Goal: Check status: Check status

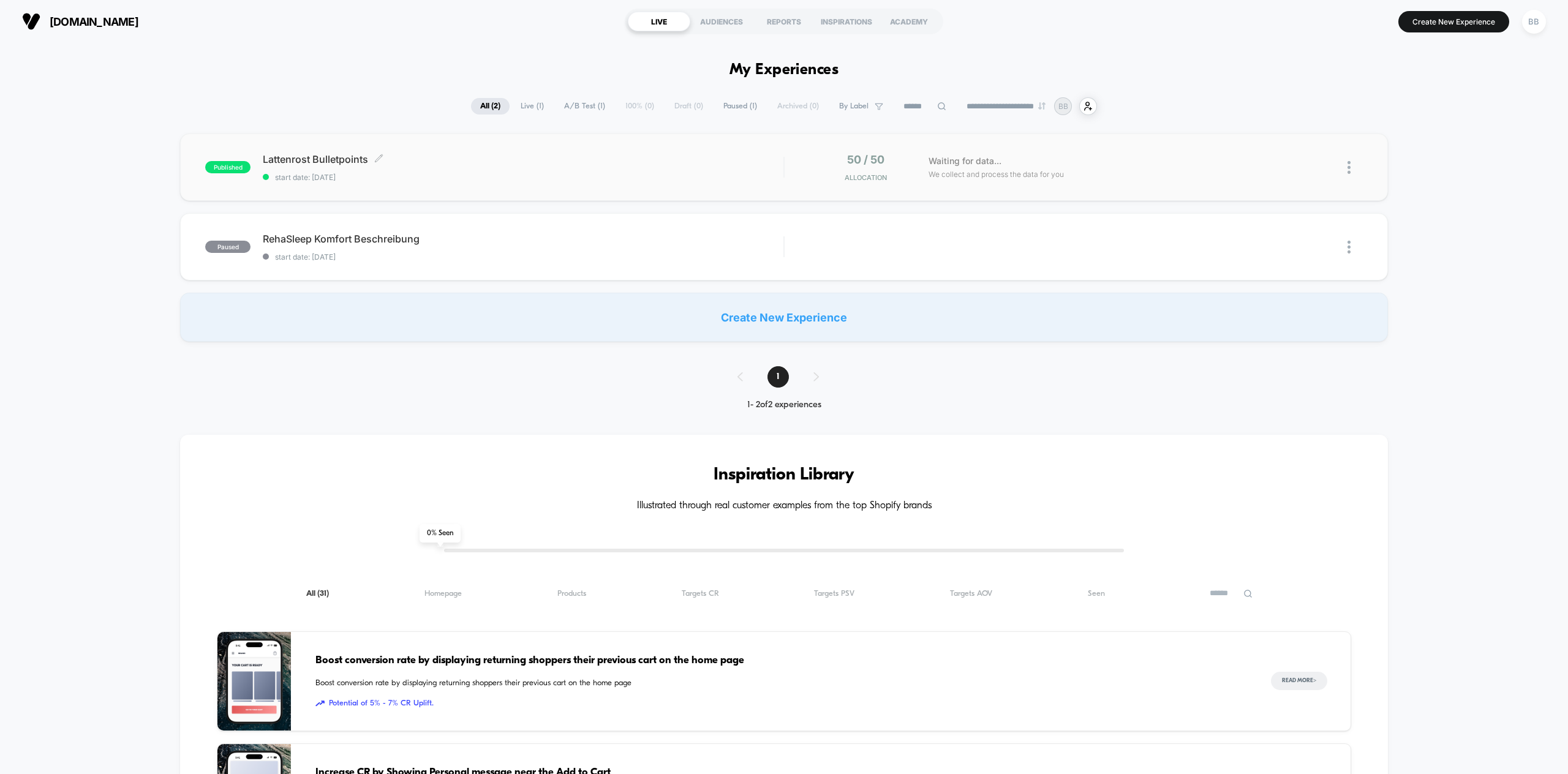
click at [485, 158] on span "Lattenrost Bulletpoints Click to edit experience details" at bounding box center [523, 158] width 521 height 12
